Goal: Task Accomplishment & Management: Complete application form

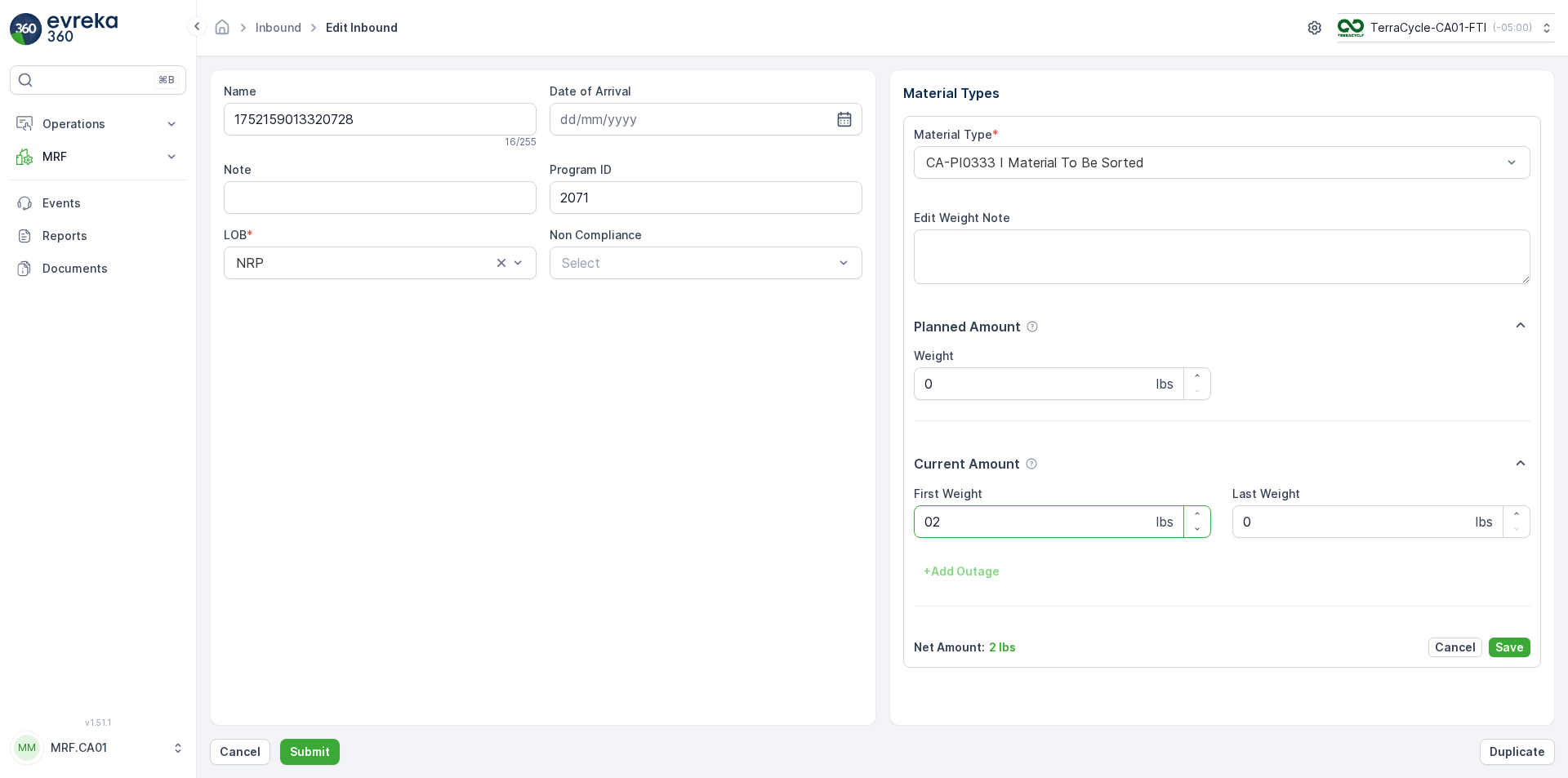
type Weight "020"
click at [280, 739] on button "Submit" at bounding box center [310, 751] width 59 height 26
type Weight "021"
click at [280, 739] on button "Submit" at bounding box center [310, 751] width 59 height 26
type Weight "019"
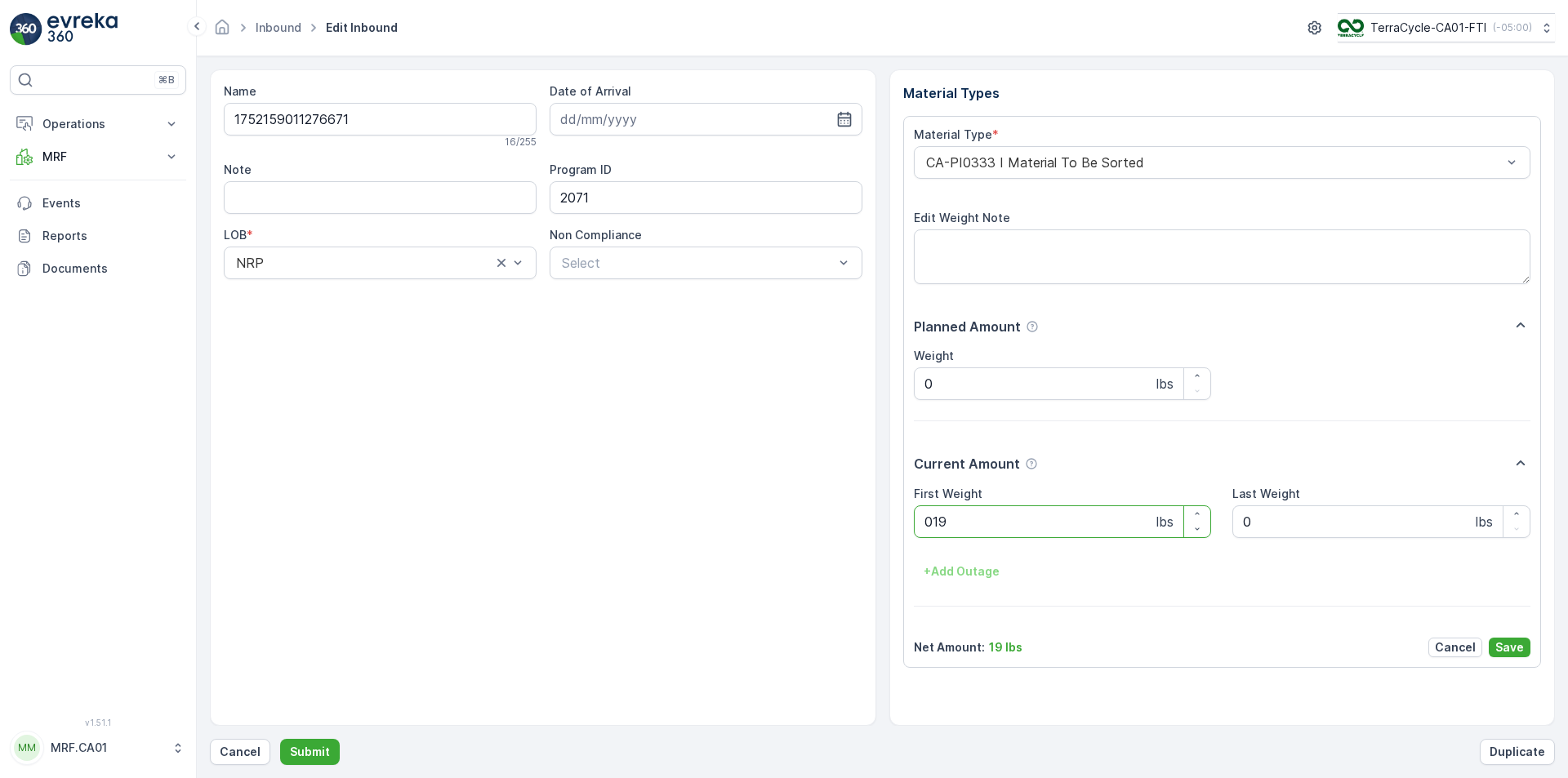
click at [280, 739] on button "Submit" at bounding box center [310, 751] width 59 height 26
click at [242, 757] on p "Cancel" at bounding box center [240, 752] width 40 height 16
type Weight "017"
click at [280, 739] on button "Submit" at bounding box center [310, 751] width 59 height 26
